Goal: Transaction & Acquisition: Purchase product/service

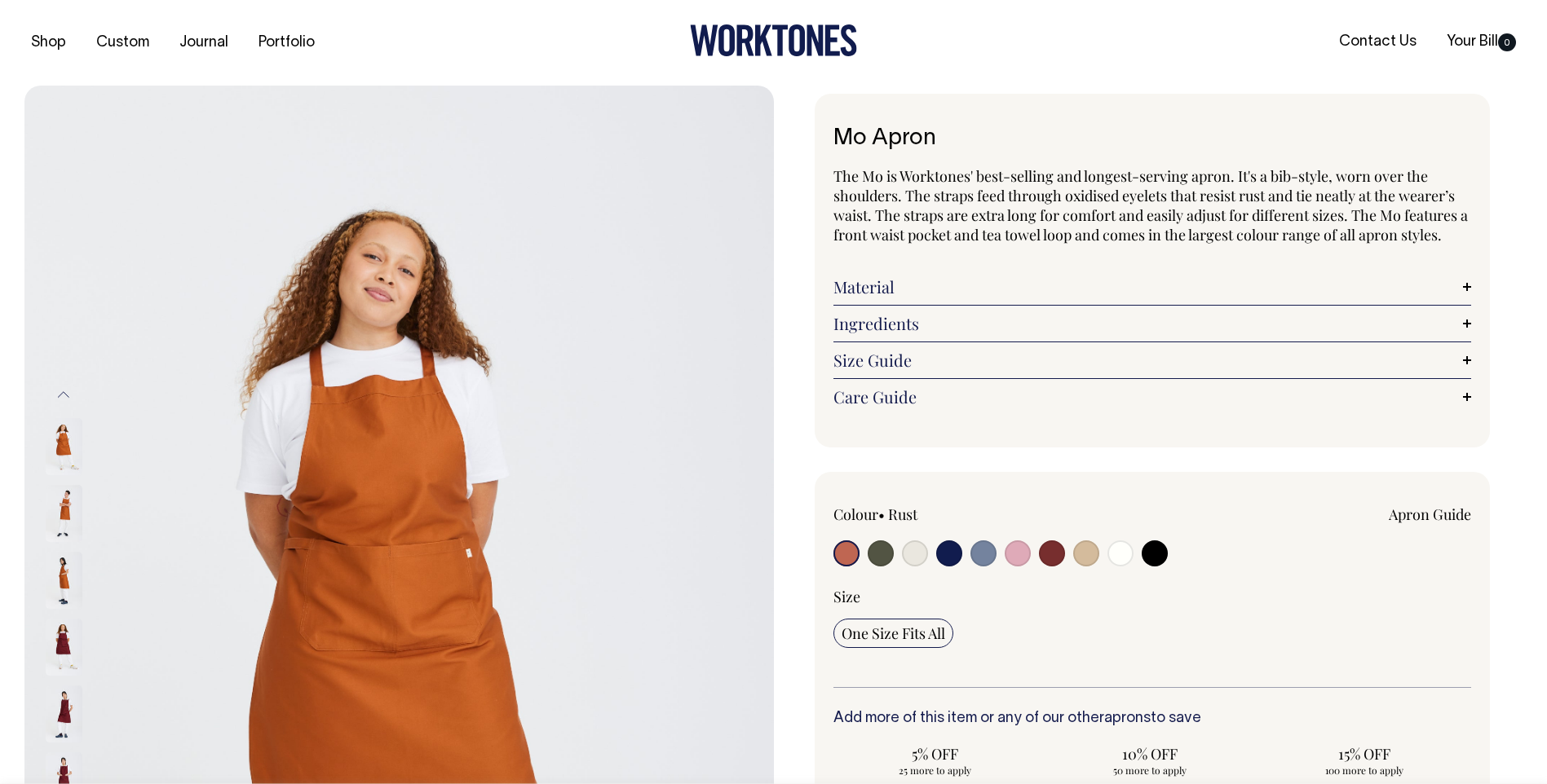
click at [884, 544] on input "radio" at bounding box center [881, 553] width 26 height 26
radio input "true"
select select "Olive"
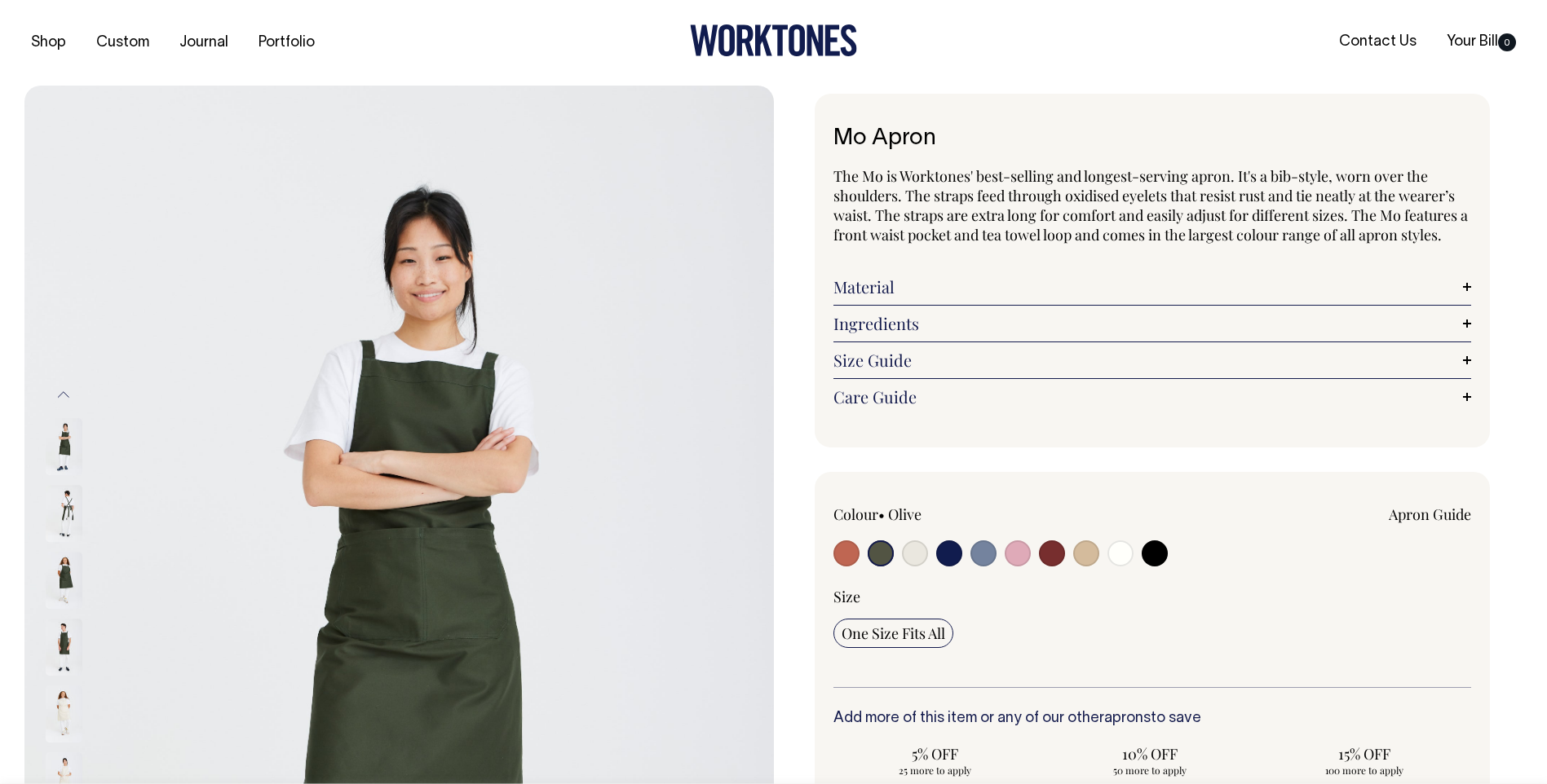
click at [839, 560] on input "radio" at bounding box center [846, 553] width 26 height 26
radio input "true"
select select "Rust"
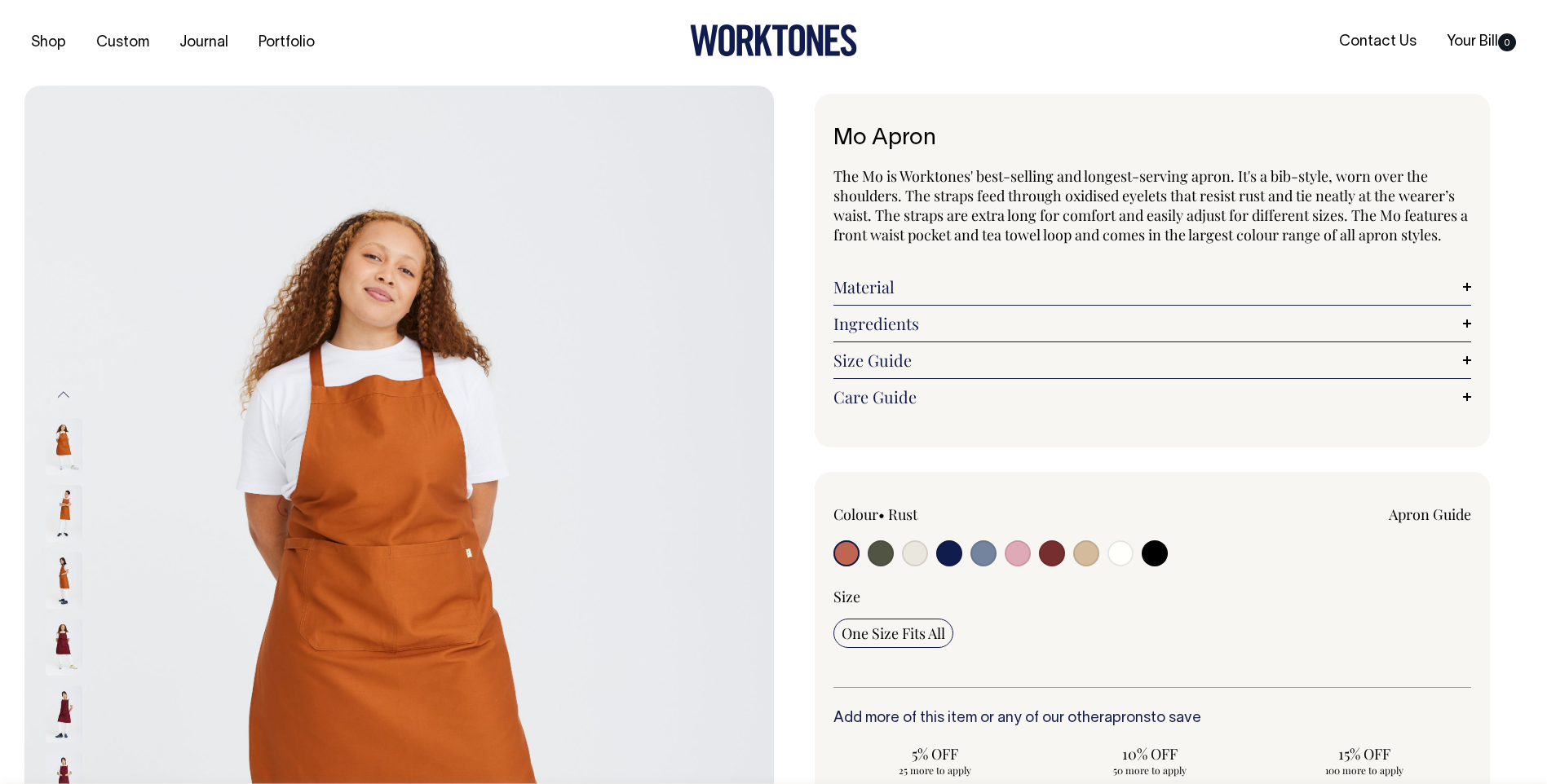
click at [1046, 551] on input "radio" at bounding box center [1052, 553] width 26 height 26
radio input "true"
select select "Burgundy"
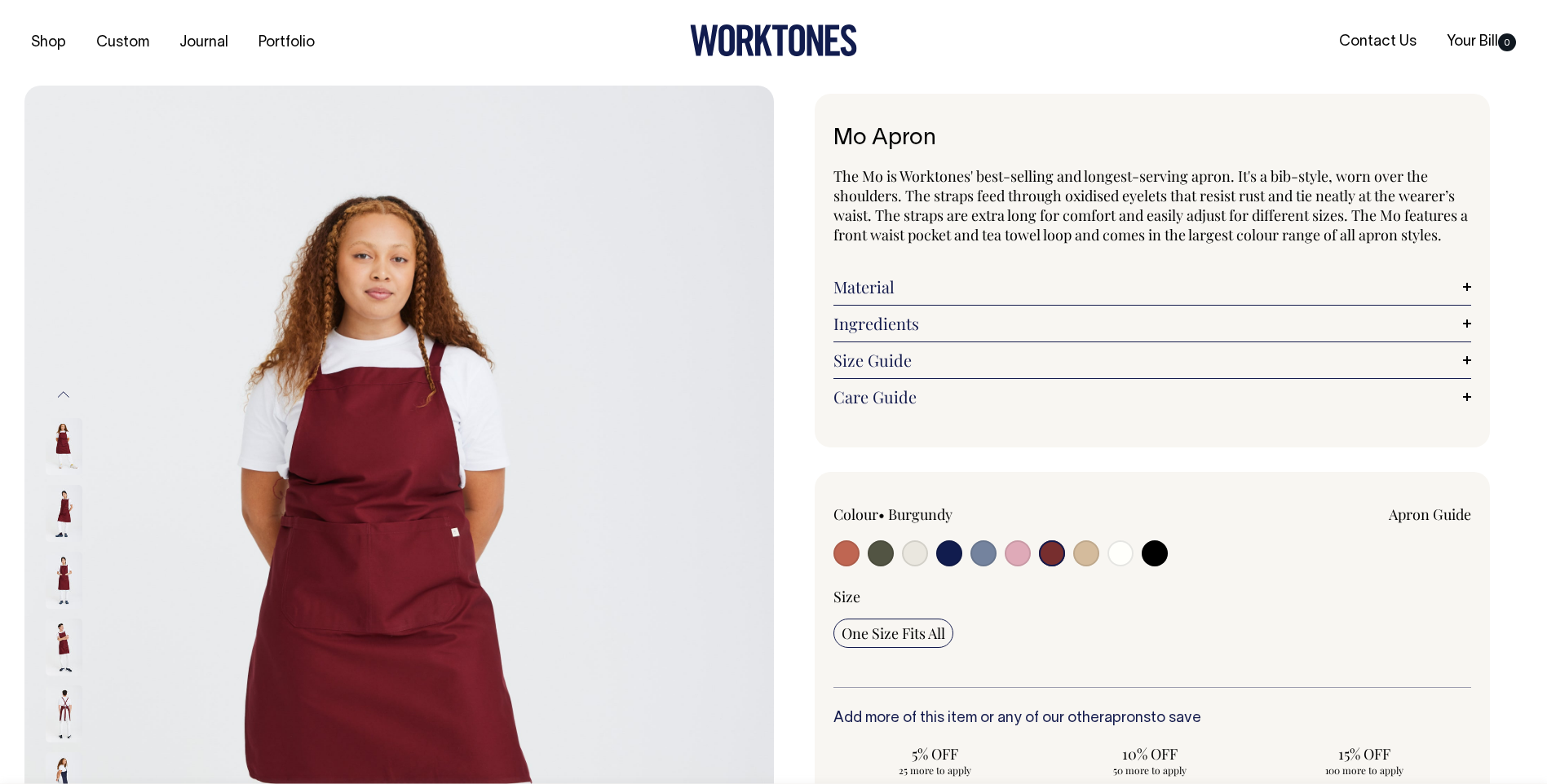
click at [993, 558] on input "radio" at bounding box center [984, 553] width 26 height 26
radio input "true"
select select "Blue/Grey"
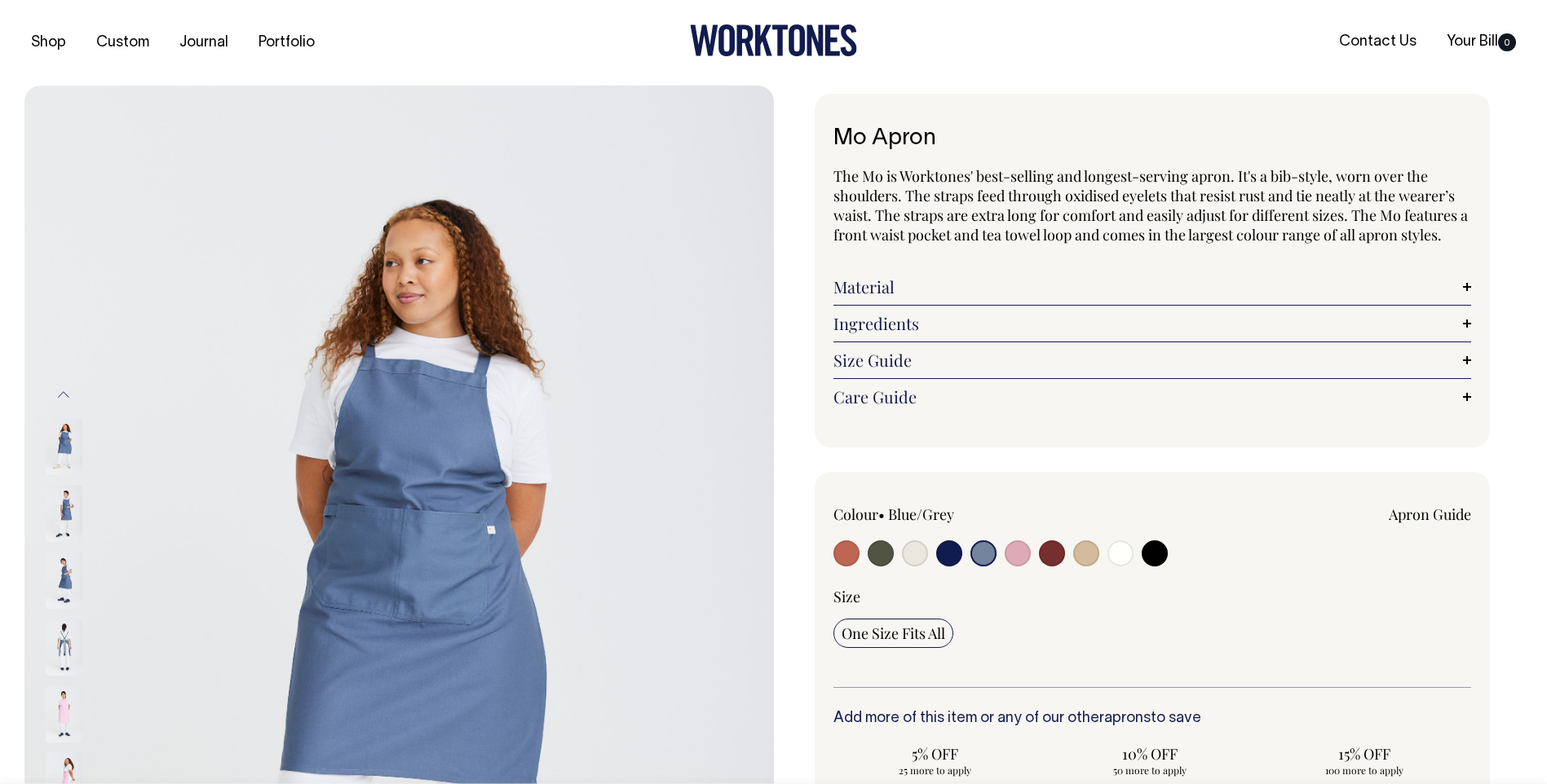
click at [1020, 557] on input "radio" at bounding box center [1017, 553] width 26 height 26
radio input "true"
select select "Pink"
